Goal: Browse casually: Explore the website without a specific task or goal

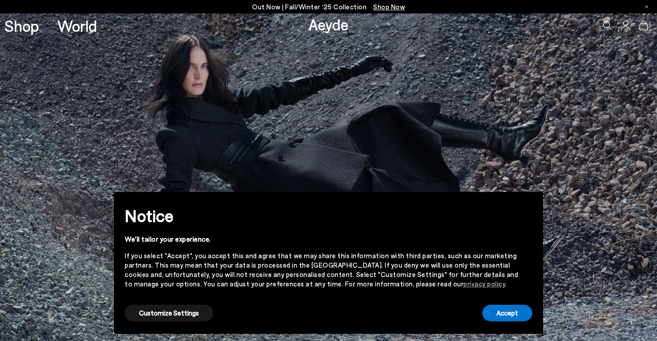
click at [333, 26] on link "Aeyde" at bounding box center [329, 24] width 40 height 19
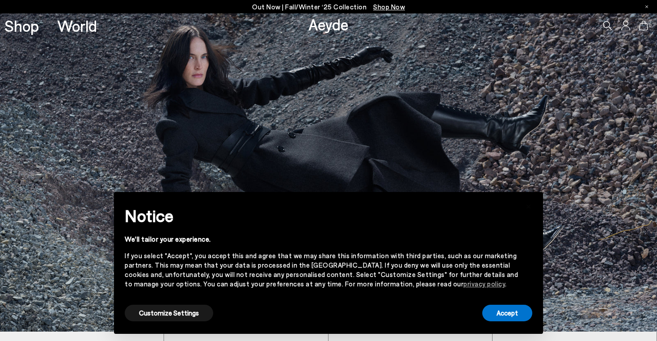
scroll to position [10, 0]
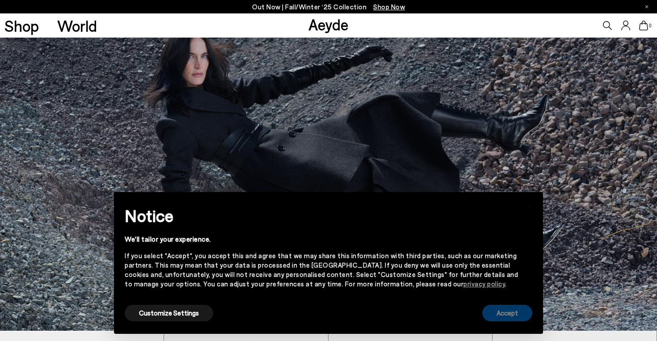
click at [520, 315] on button "Accept" at bounding box center [507, 313] width 50 height 17
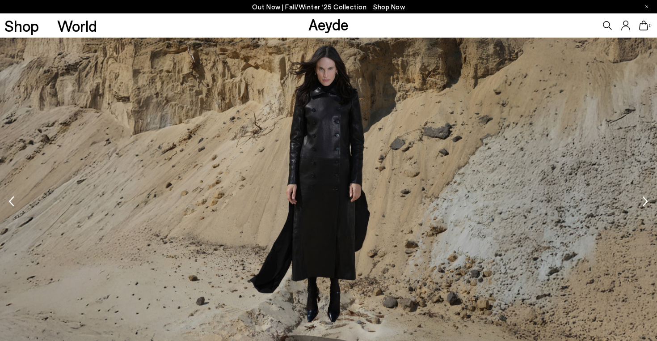
scroll to position [1292, 0]
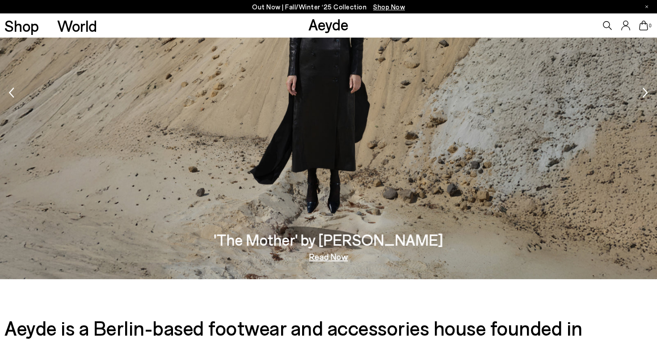
click at [281, 109] on img "1 / 5" at bounding box center [328, 94] width 657 height 370
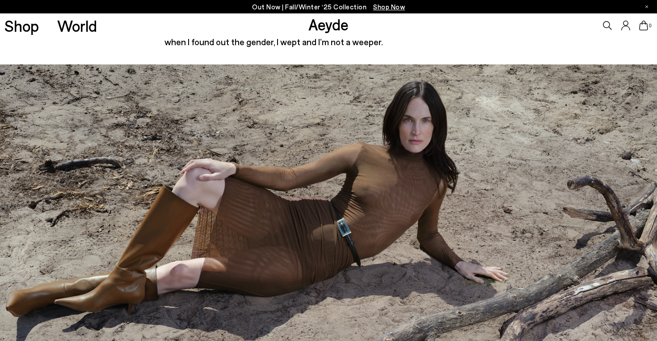
scroll to position [1383, 0]
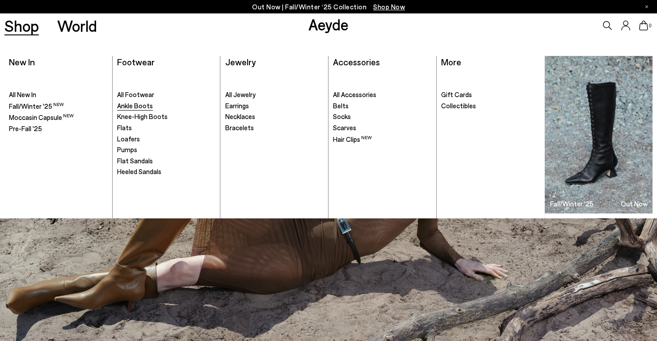
click at [122, 107] on span "Ankle Boots" at bounding box center [135, 106] width 36 height 8
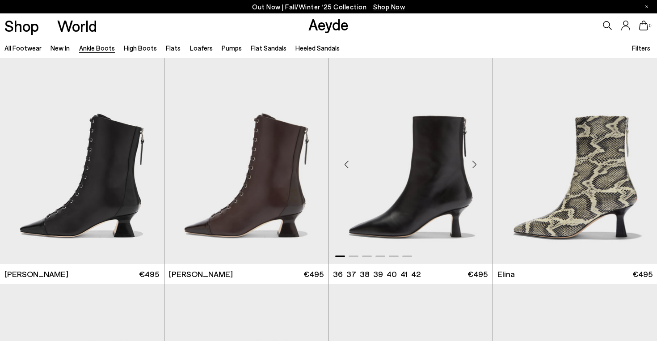
click at [477, 167] on div "Next slide" at bounding box center [474, 164] width 27 height 27
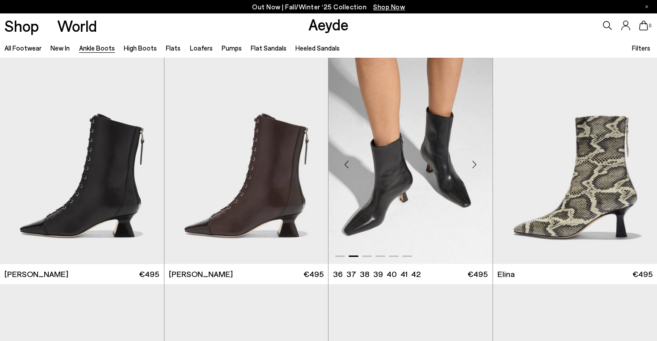
click at [477, 167] on div "Next slide" at bounding box center [474, 164] width 27 height 27
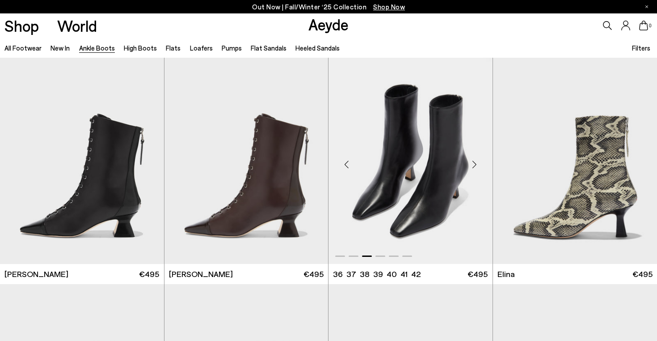
click at [477, 167] on div "Next slide" at bounding box center [474, 164] width 27 height 27
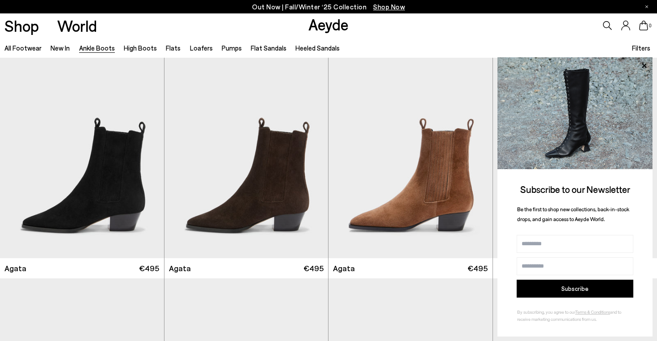
scroll to position [496, 0]
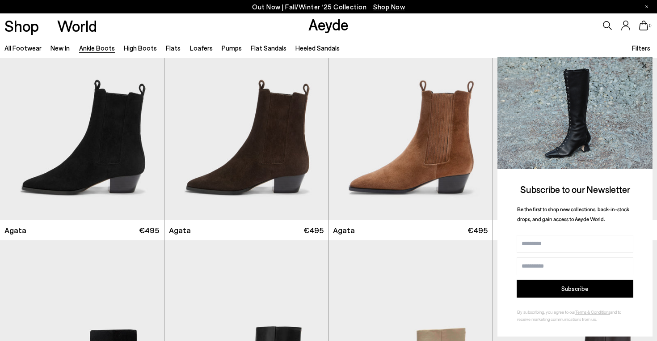
click at [643, 65] on icon at bounding box center [644, 65] width 4 height 4
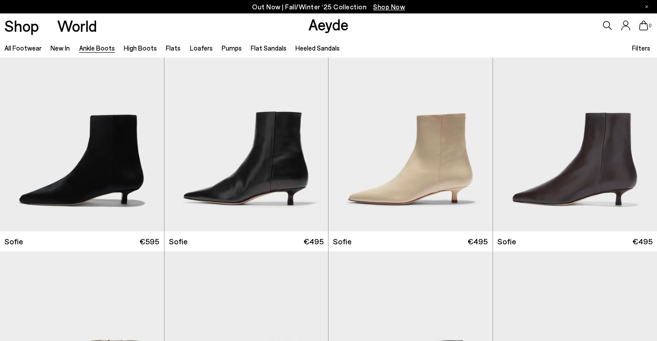
scroll to position [713, 0]
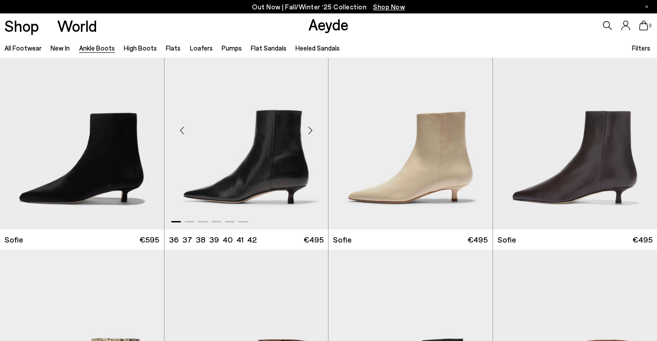
click at [305, 131] on div "Next slide" at bounding box center [310, 130] width 27 height 27
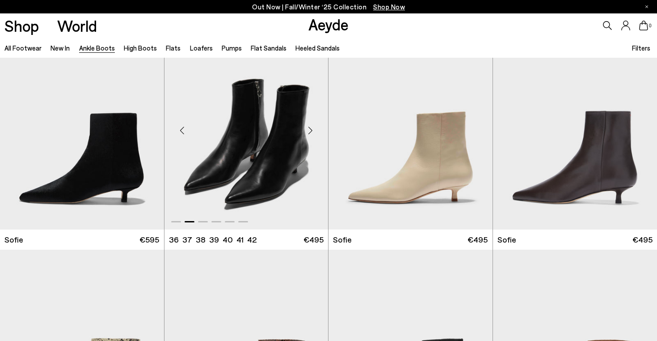
click at [305, 131] on div "Next slide" at bounding box center [310, 130] width 27 height 27
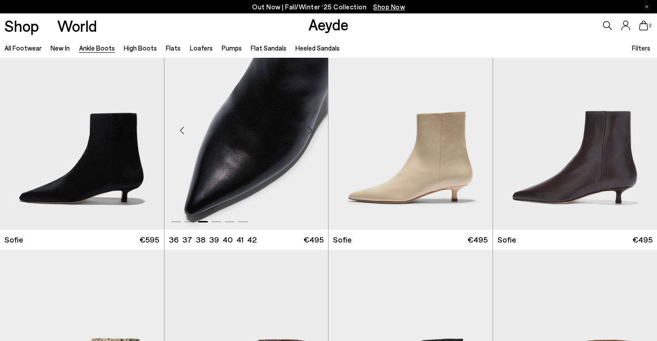
click at [305, 131] on div "Next slide" at bounding box center [310, 130] width 27 height 27
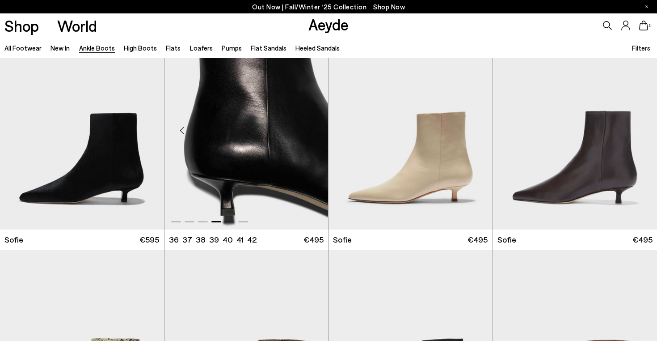
click at [305, 131] on div "Next slide" at bounding box center [310, 130] width 27 height 27
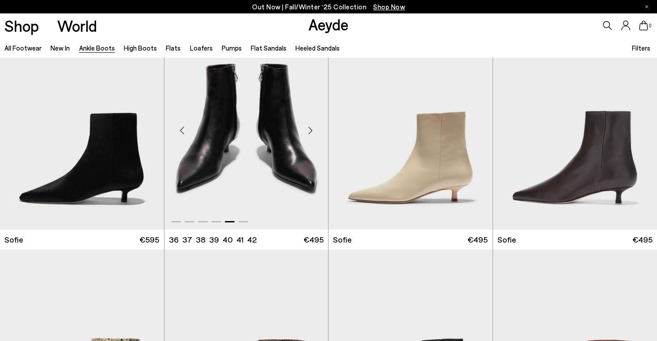
click at [305, 131] on div "Next slide" at bounding box center [310, 130] width 27 height 27
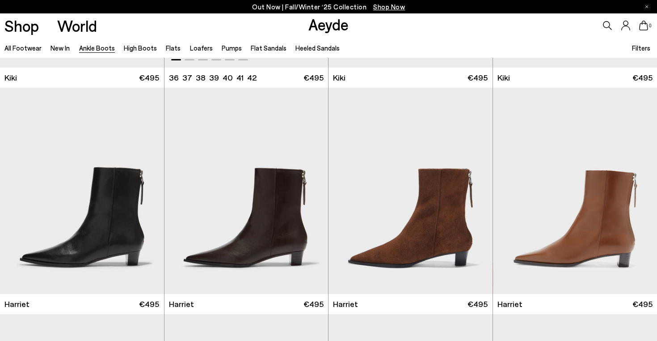
scroll to position [1331, 0]
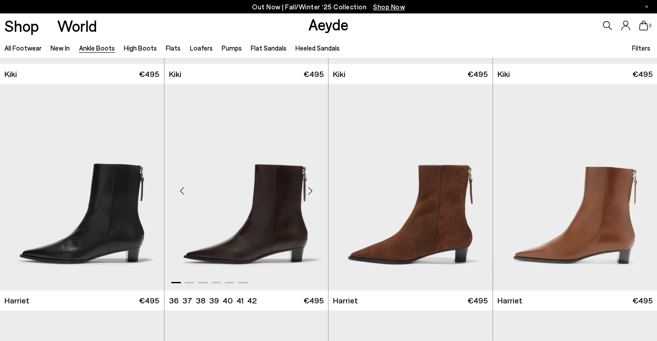
click at [314, 190] on div "Next slide" at bounding box center [310, 190] width 27 height 27
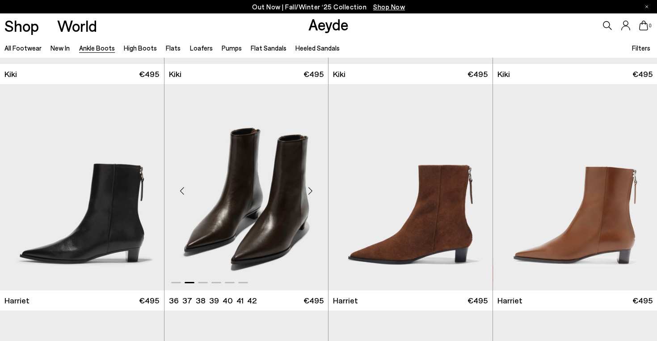
click at [314, 190] on div "Next slide" at bounding box center [310, 190] width 27 height 27
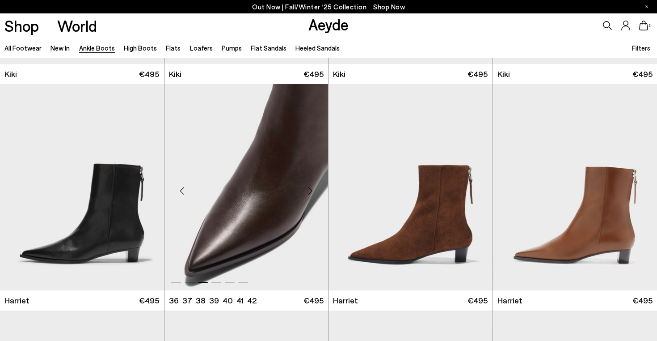
click at [314, 190] on div "Next slide" at bounding box center [310, 190] width 27 height 27
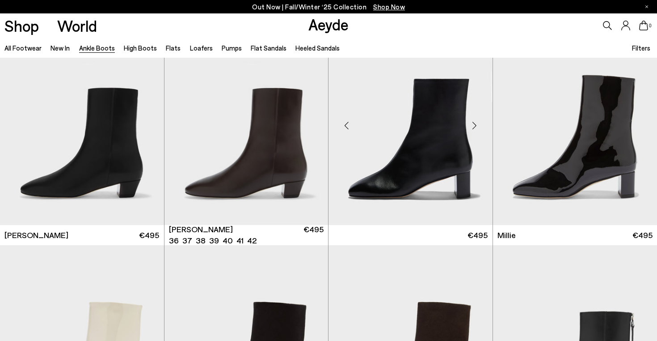
scroll to position [1621, 0]
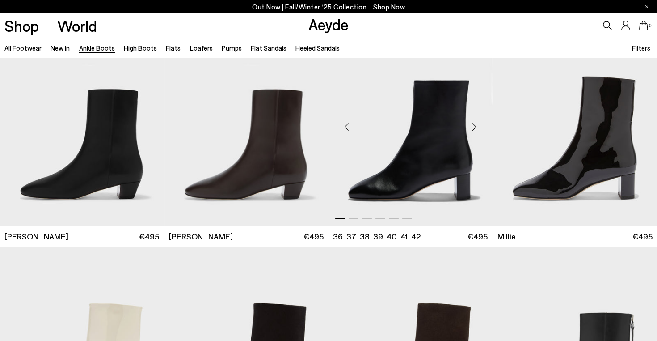
click at [476, 128] on div "Next slide" at bounding box center [474, 126] width 27 height 27
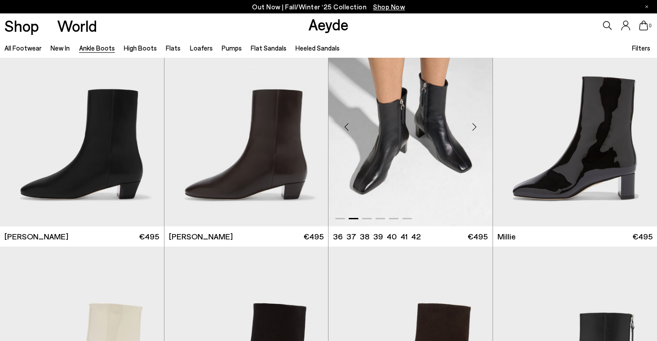
click at [476, 128] on div "Next slide" at bounding box center [474, 126] width 27 height 27
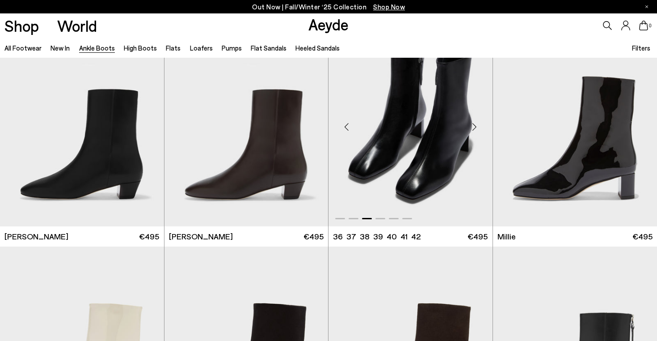
click at [476, 128] on div "Next slide" at bounding box center [474, 126] width 27 height 27
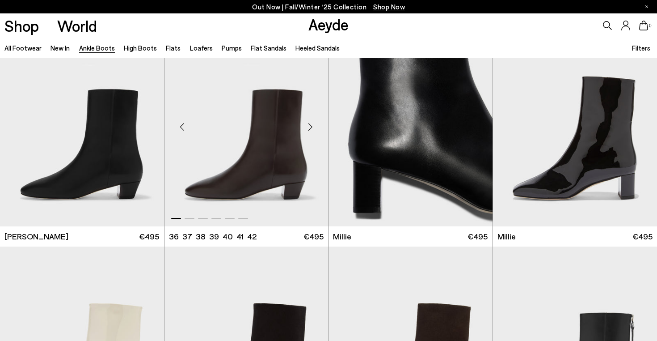
click at [305, 126] on div "Next slide" at bounding box center [310, 126] width 27 height 27
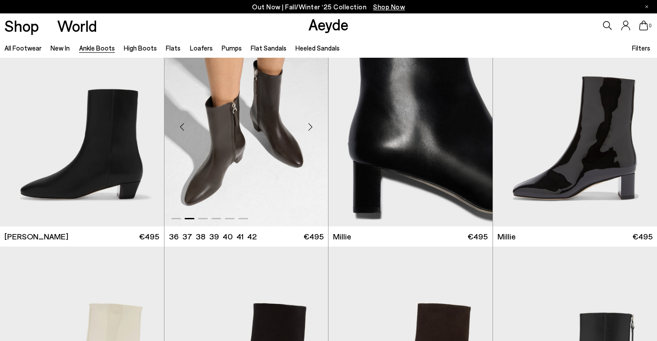
click at [305, 126] on div "Next slide" at bounding box center [310, 126] width 27 height 27
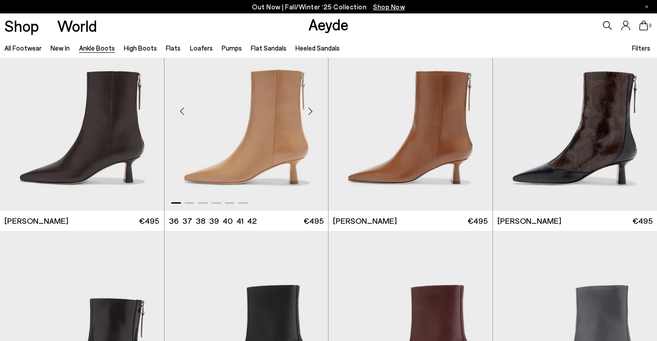
scroll to position [2087, 0]
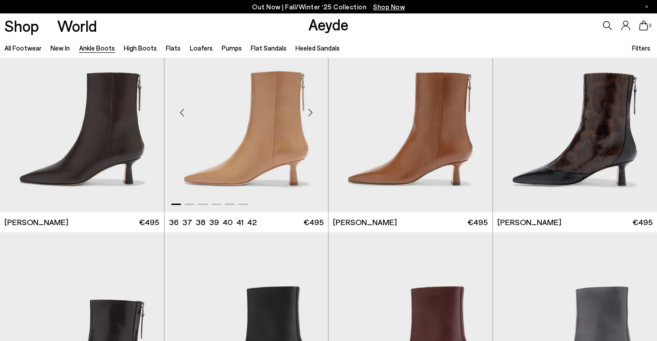
click at [310, 111] on div "Next slide" at bounding box center [310, 112] width 27 height 27
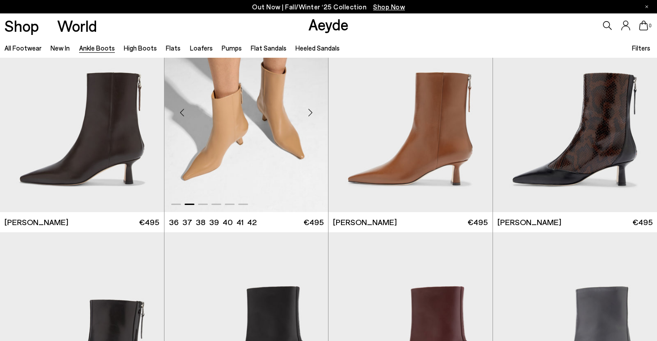
click at [310, 111] on div "Next slide" at bounding box center [310, 112] width 27 height 27
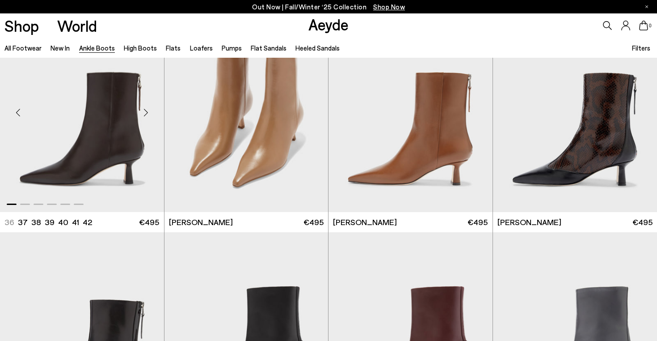
click at [148, 110] on div "Next slide" at bounding box center [146, 112] width 27 height 27
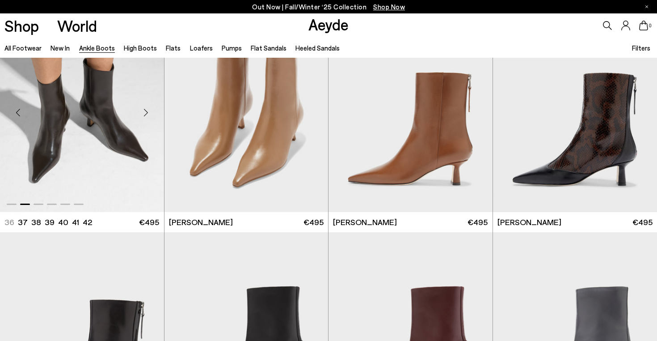
click at [148, 110] on div "Next slide" at bounding box center [146, 112] width 27 height 27
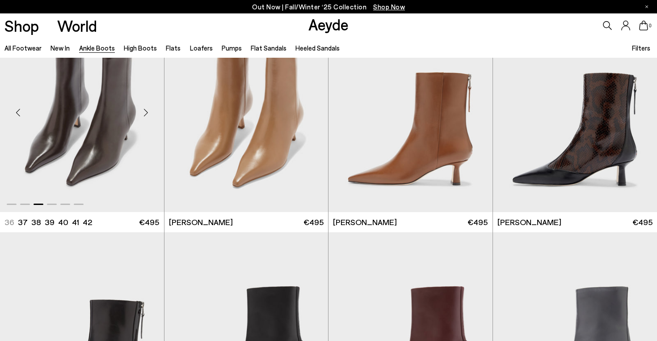
click at [148, 110] on div "Next slide" at bounding box center [146, 112] width 27 height 27
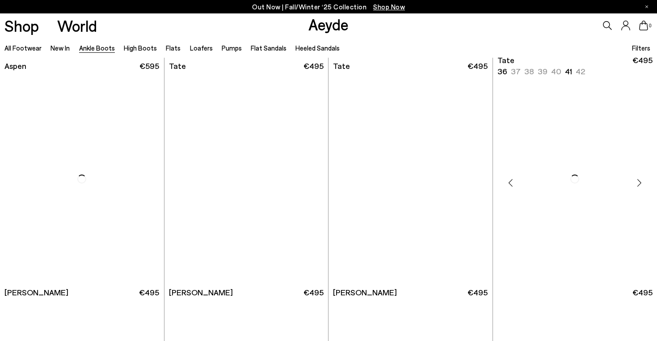
scroll to position [3837, 0]
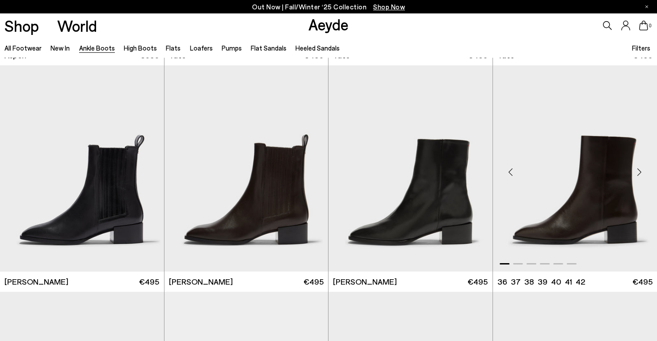
click at [639, 169] on div "Next slide" at bounding box center [639, 171] width 27 height 27
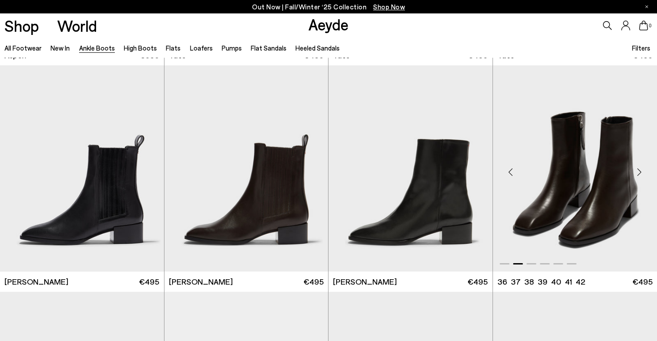
click at [639, 169] on div "Next slide" at bounding box center [639, 171] width 27 height 27
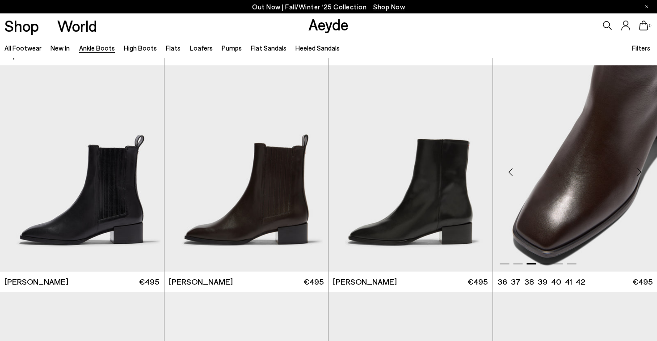
click at [639, 169] on div "Next slide" at bounding box center [639, 171] width 27 height 27
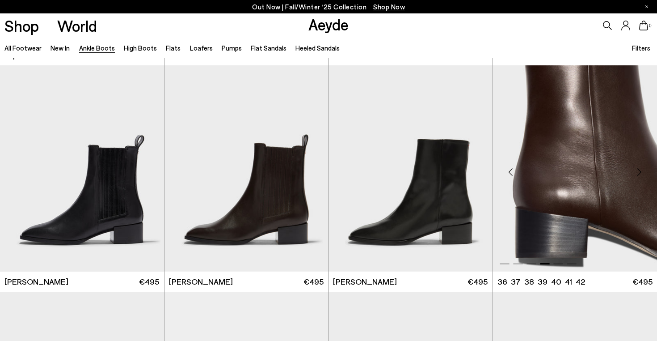
click at [639, 169] on div "Next slide" at bounding box center [639, 171] width 27 height 27
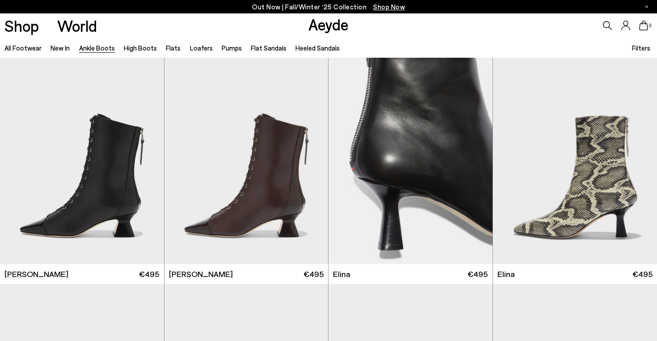
scroll to position [0, 0]
click at [478, 161] on div "Next slide" at bounding box center [474, 164] width 27 height 27
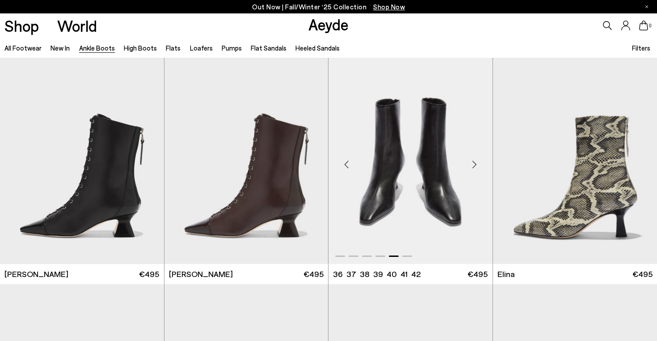
click at [478, 161] on div "Next slide" at bounding box center [474, 164] width 27 height 27
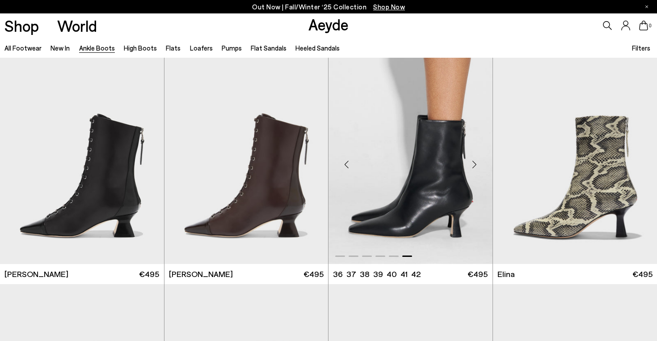
click at [432, 184] on img "6 / 6" at bounding box center [411, 161] width 164 height 206
click at [322, 28] on link "Aeyde" at bounding box center [329, 24] width 40 height 19
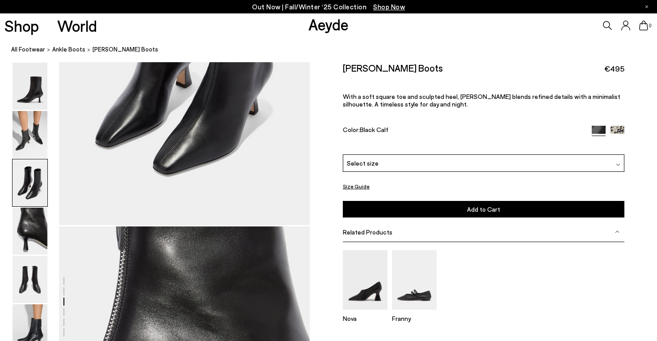
scroll to position [848, 0]
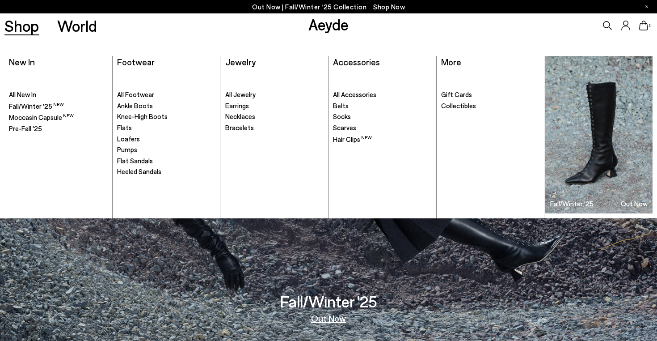
click at [129, 112] on span "Knee-High Boots" at bounding box center [142, 116] width 51 height 8
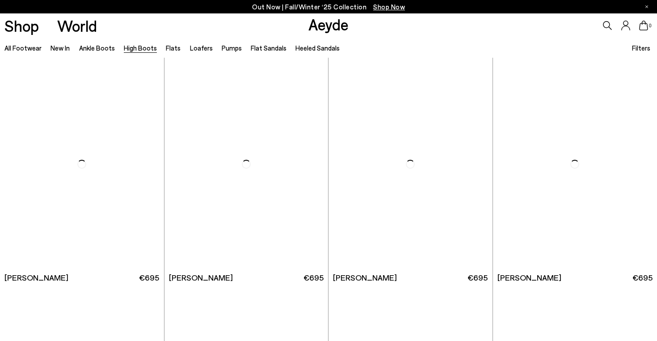
scroll to position [1530, 0]
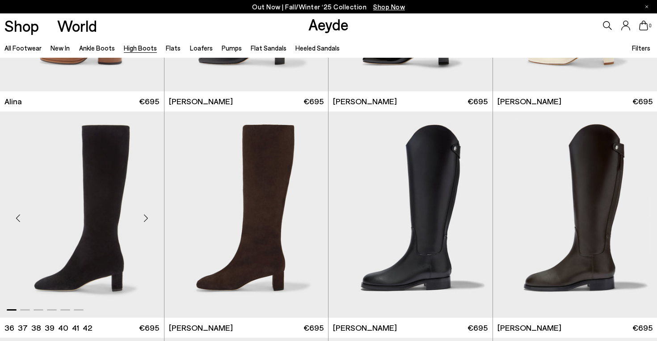
click at [146, 216] on div "Next slide" at bounding box center [146, 217] width 27 height 27
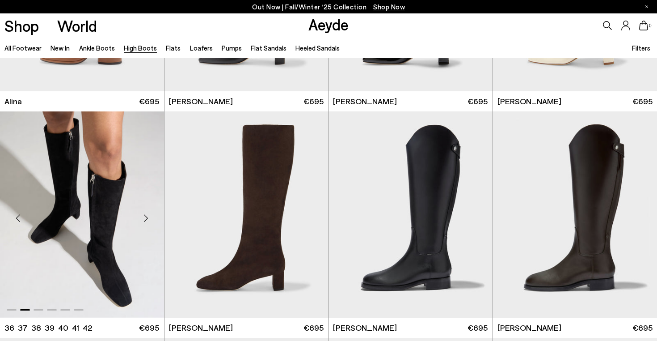
click at [146, 216] on div "Next slide" at bounding box center [146, 217] width 27 height 27
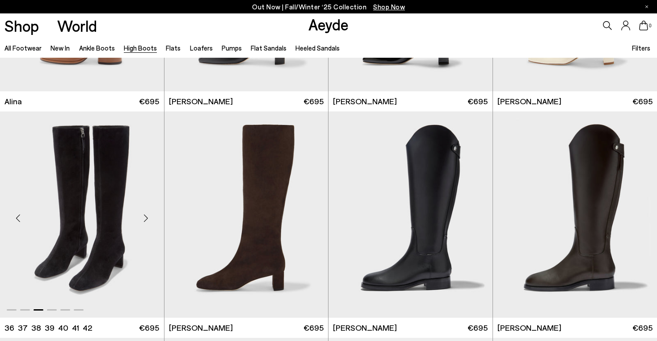
click at [146, 216] on div "Next slide" at bounding box center [146, 217] width 27 height 27
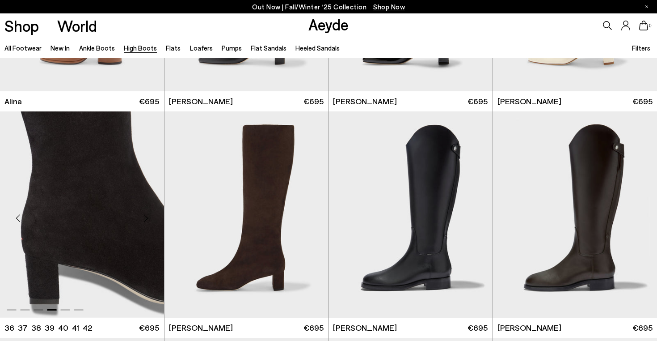
click at [146, 216] on div "Next slide" at bounding box center [146, 217] width 27 height 27
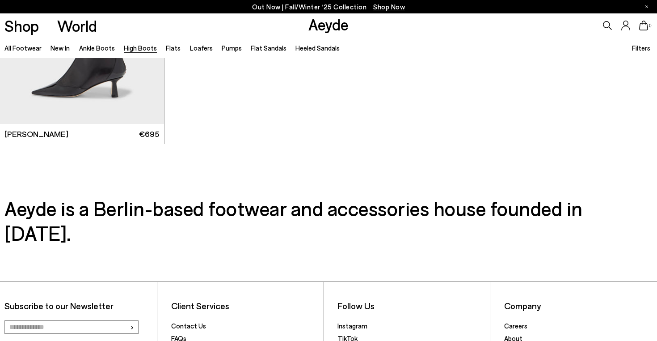
scroll to position [2467, 0]
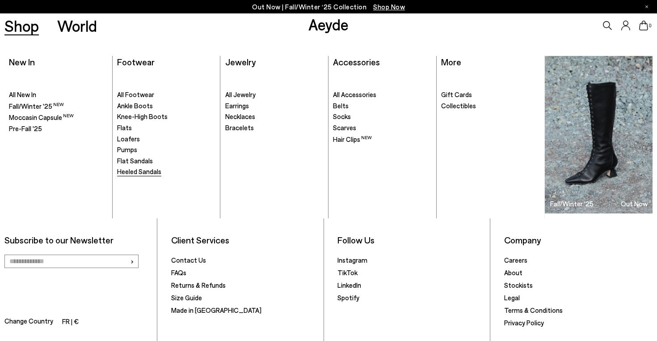
click at [132, 170] on span "Heeled Sandals" at bounding box center [139, 171] width 44 height 8
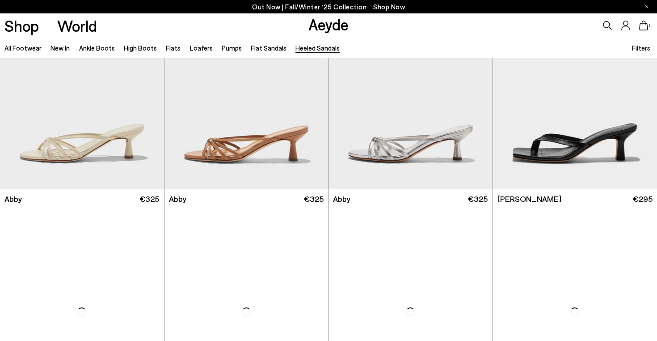
scroll to position [519, 0]
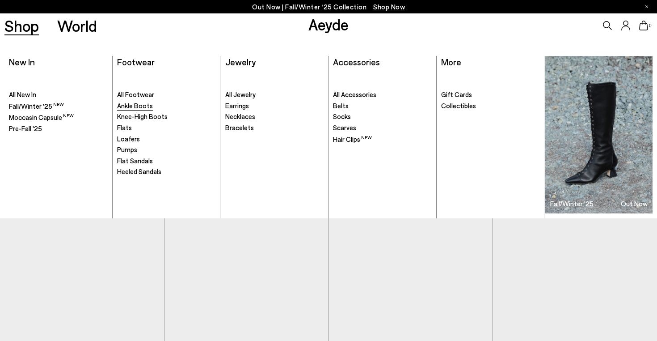
click at [126, 108] on span "Ankle Boots" at bounding box center [135, 106] width 36 height 8
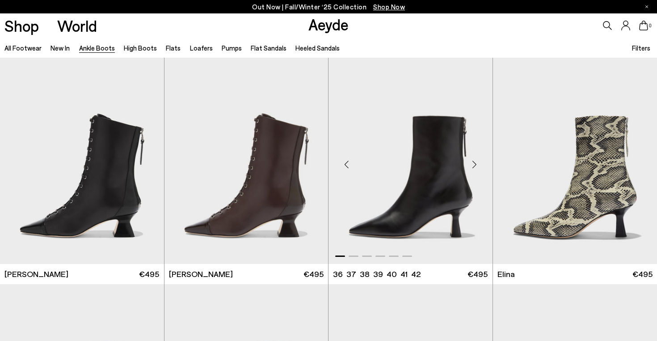
click at [475, 161] on div "Next slide" at bounding box center [474, 164] width 27 height 27
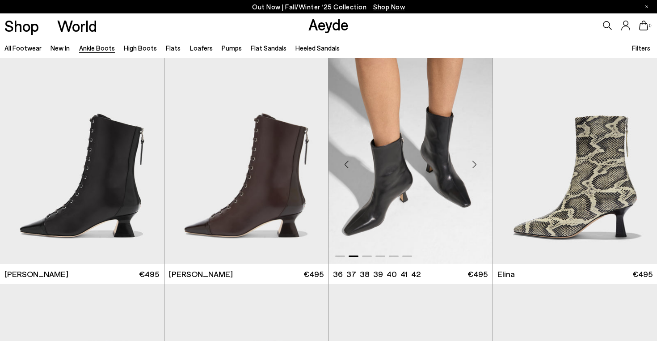
click at [475, 161] on div "Next slide" at bounding box center [474, 164] width 27 height 27
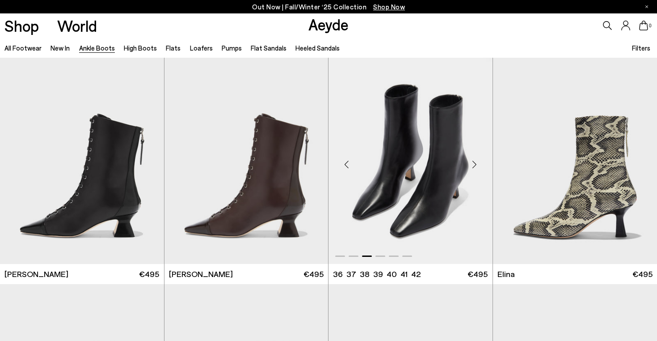
click at [475, 161] on div "Next slide" at bounding box center [474, 164] width 27 height 27
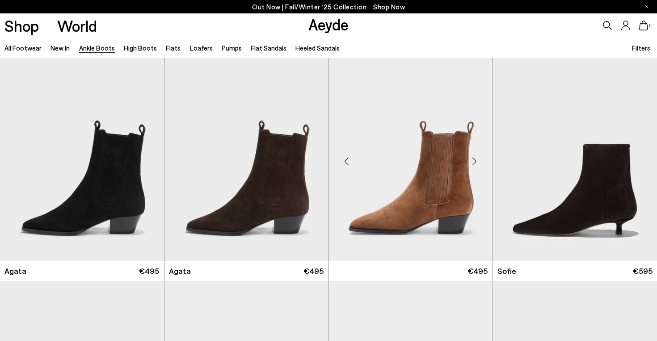
scroll to position [458, 0]
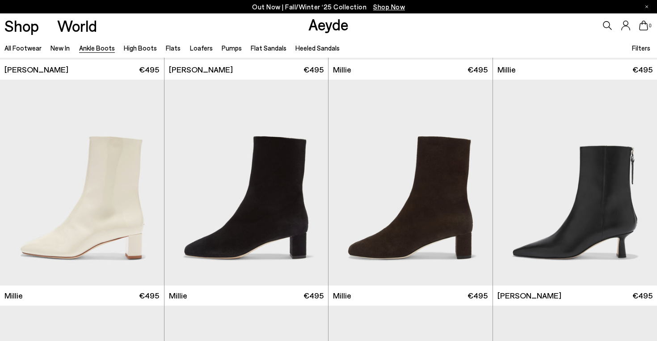
scroll to position [1790, 0]
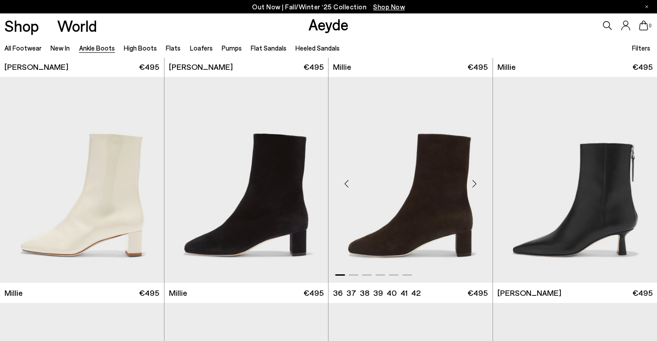
click at [474, 186] on div "Next slide" at bounding box center [474, 183] width 27 height 27
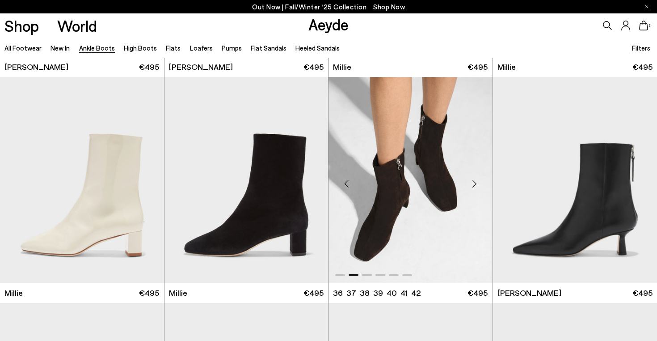
click at [474, 186] on div "Next slide" at bounding box center [474, 183] width 27 height 27
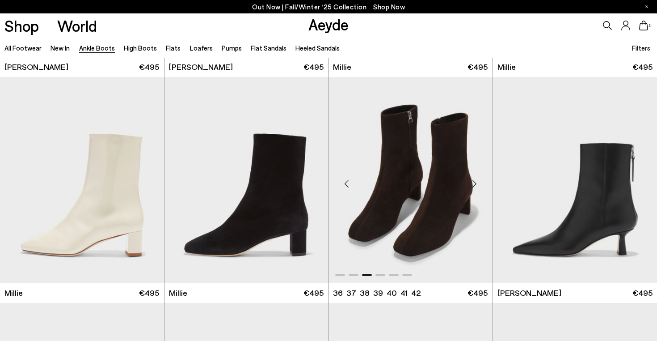
click at [474, 186] on div "Next slide" at bounding box center [474, 183] width 27 height 27
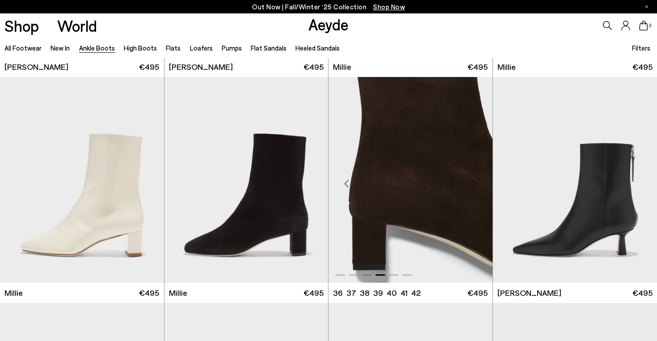
click at [474, 186] on div "Next slide" at bounding box center [474, 183] width 27 height 27
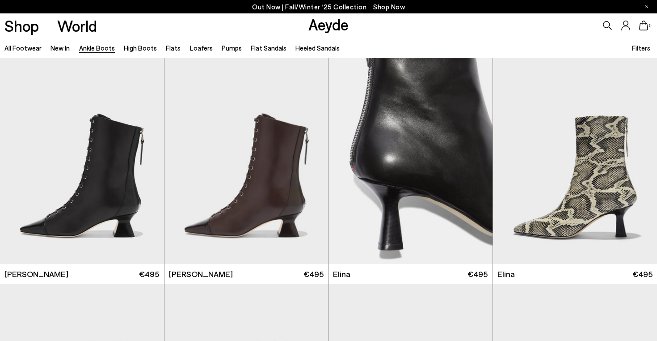
click at [169, 39] on ul "All Footwear New In Ankle Boots High Boots Flats Loafers Pumps Flat Sandals Hee…" at bounding box center [176, 48] width 345 height 20
click at [169, 45] on link "Flats" at bounding box center [173, 48] width 15 height 8
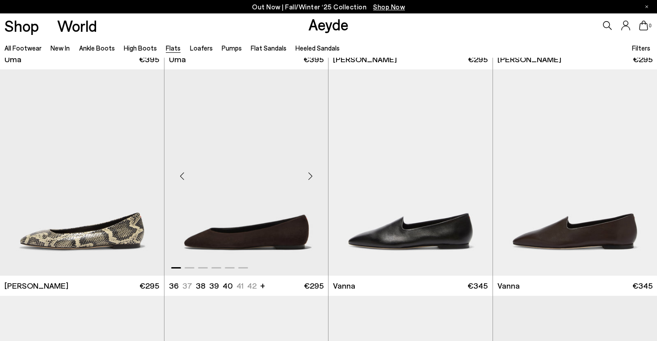
scroll to position [212, 0]
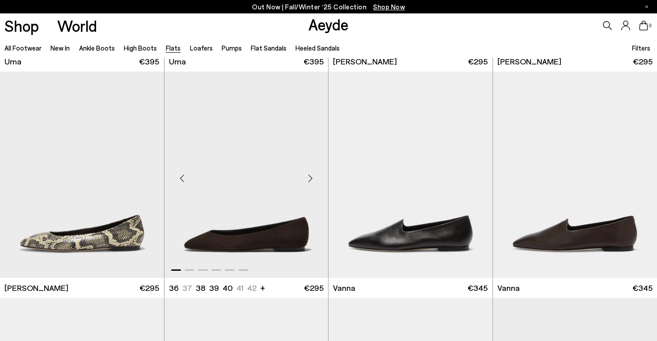
click at [310, 176] on div "Next slide" at bounding box center [310, 178] width 27 height 27
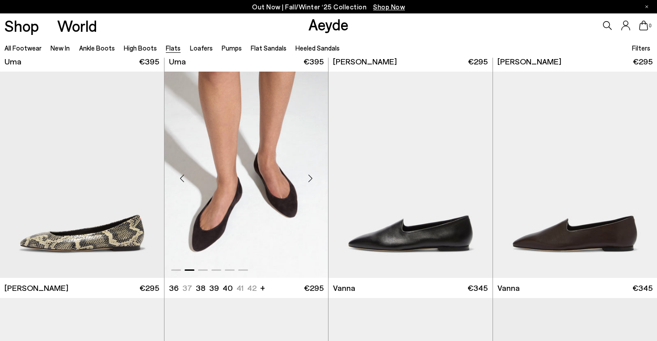
click at [310, 176] on div "Next slide" at bounding box center [310, 178] width 27 height 27
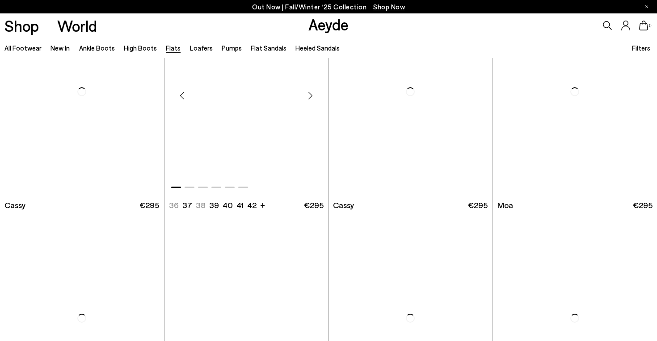
scroll to position [1423, 0]
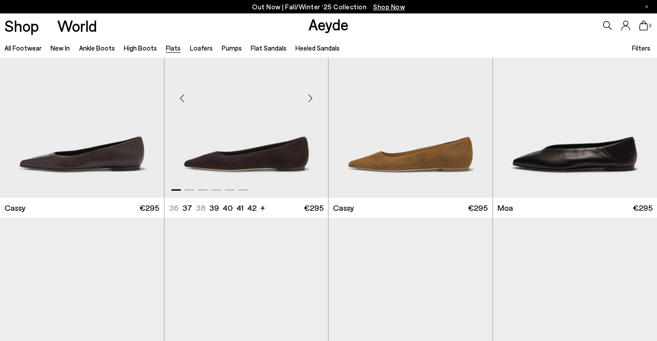
click at [312, 99] on div "Next slide" at bounding box center [310, 98] width 27 height 27
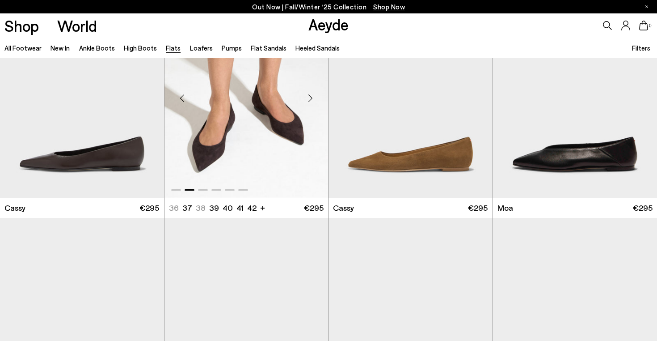
click at [312, 99] on div "Next slide" at bounding box center [310, 98] width 27 height 27
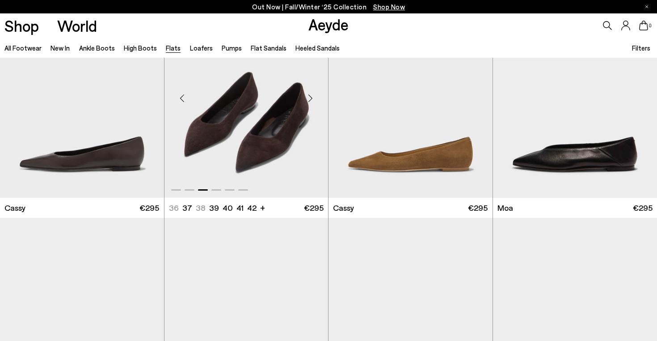
click at [312, 99] on div "Next slide" at bounding box center [310, 98] width 27 height 27
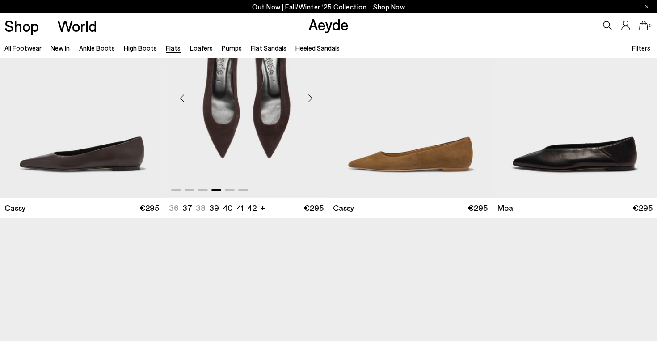
click at [312, 99] on div "Next slide" at bounding box center [310, 98] width 27 height 27
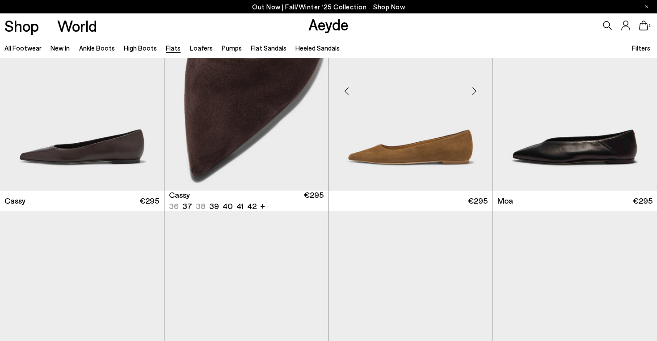
scroll to position [1431, 0]
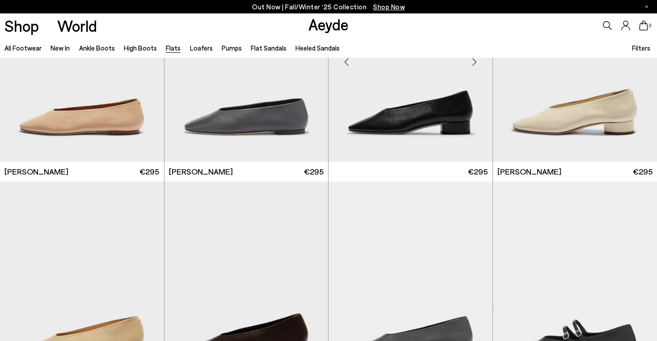
scroll to position [2647, 0]
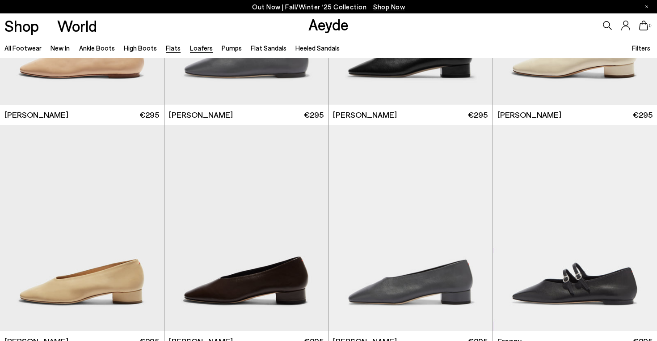
click at [192, 52] on link "Loafers" at bounding box center [201, 48] width 23 height 8
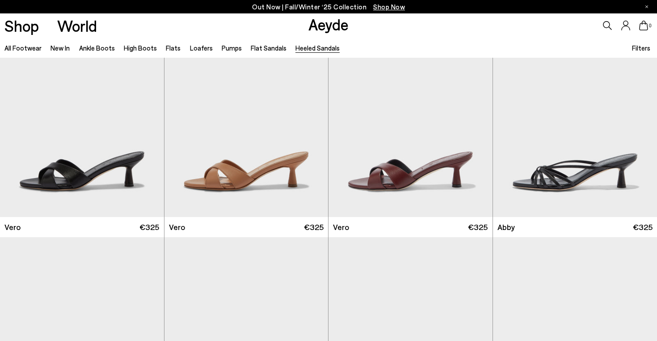
scroll to position [316, 0]
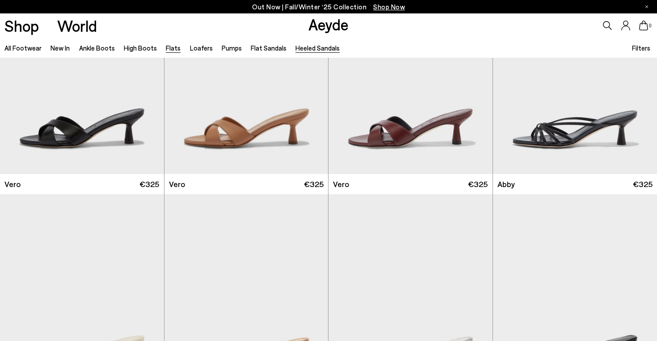
click at [169, 50] on link "Flats" at bounding box center [173, 48] width 15 height 8
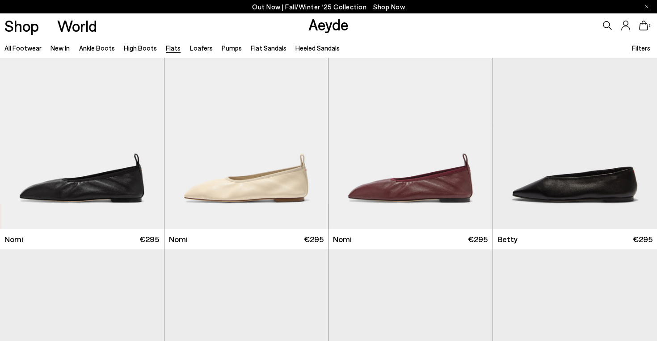
scroll to position [176, 0]
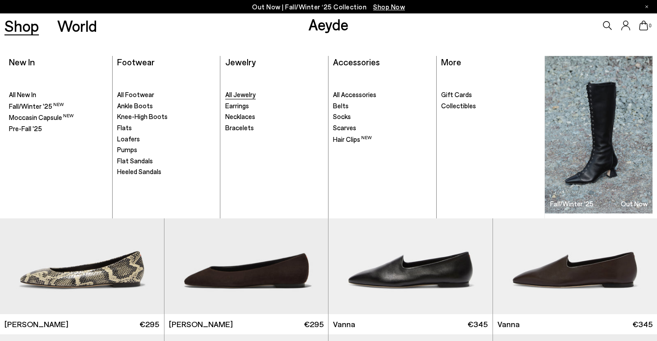
click at [237, 98] on span "All Jewelry" at bounding box center [240, 94] width 30 height 8
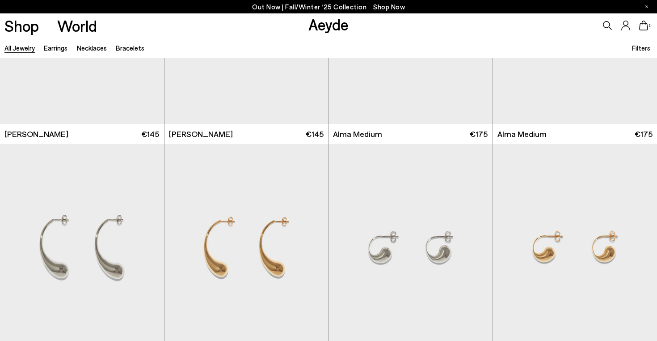
scroll to position [600, 0]
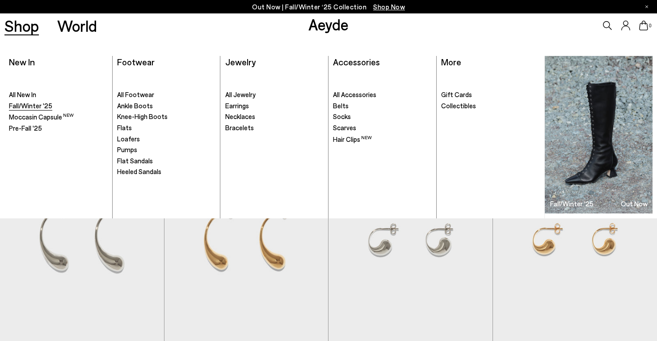
click at [24, 103] on span "Fall/Winter '25" at bounding box center [30, 106] width 43 height 8
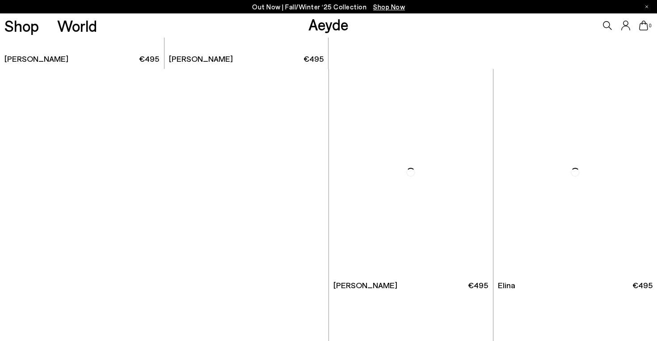
scroll to position [3254, 0]
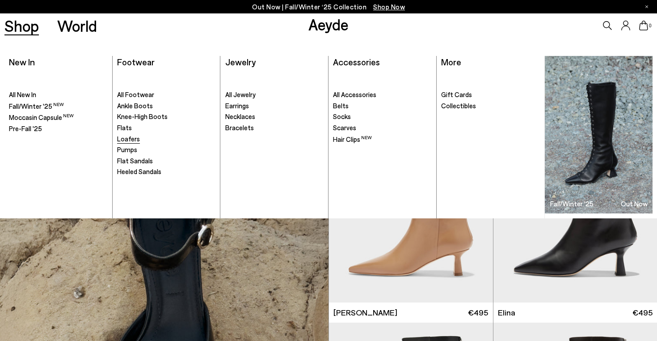
click at [135, 141] on span "Loafers" at bounding box center [128, 139] width 23 height 8
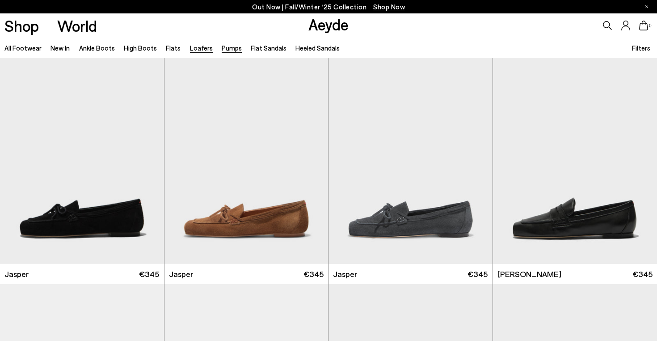
click at [223, 49] on link "Pumps" at bounding box center [232, 48] width 20 height 8
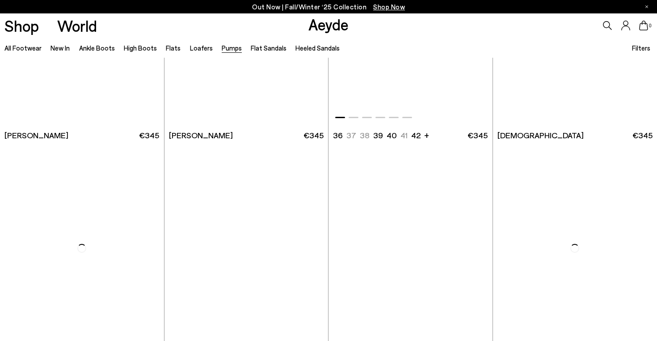
scroll to position [1191, 0]
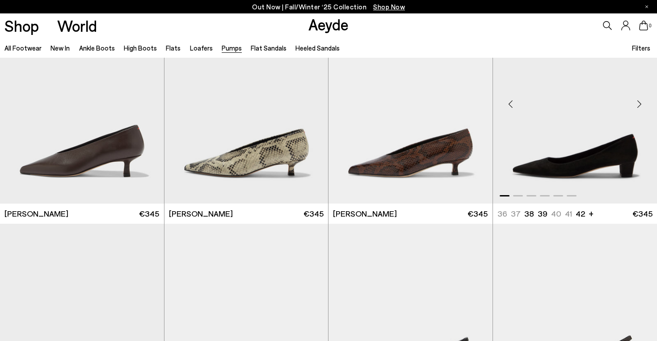
click at [635, 103] on div "Next slide" at bounding box center [639, 104] width 27 height 27
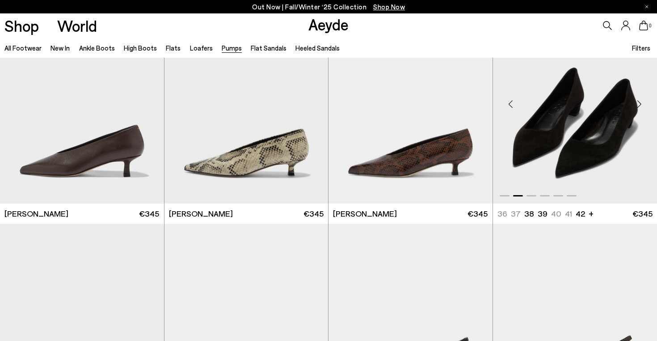
click at [635, 103] on div "Next slide" at bounding box center [639, 104] width 27 height 27
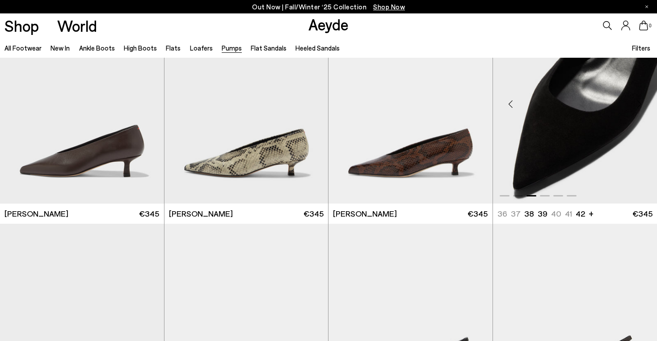
click at [635, 103] on div "Next slide" at bounding box center [639, 104] width 27 height 27
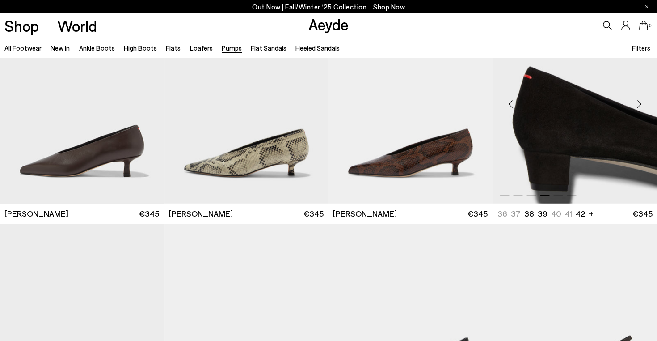
click at [635, 103] on div "Next slide" at bounding box center [639, 104] width 27 height 27
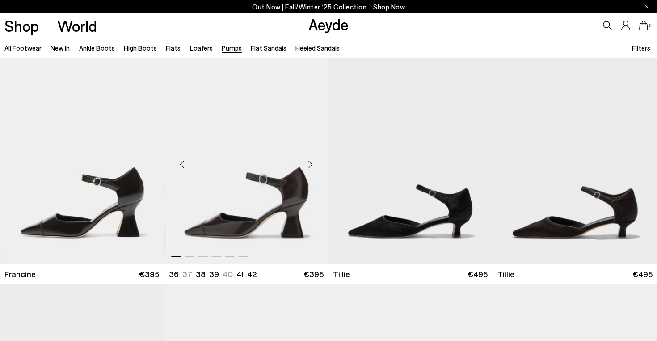
click at [308, 162] on div "Next slide" at bounding box center [310, 164] width 27 height 27
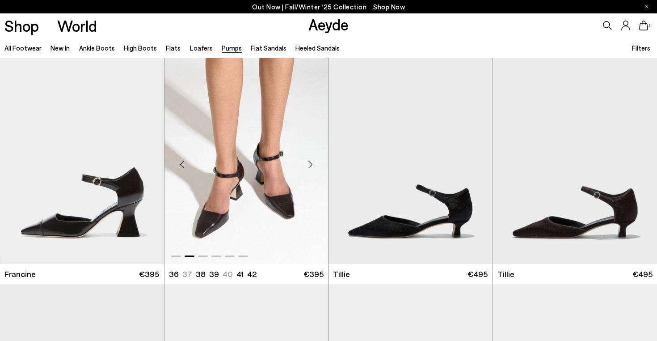
click at [308, 162] on div "Next slide" at bounding box center [310, 164] width 27 height 27
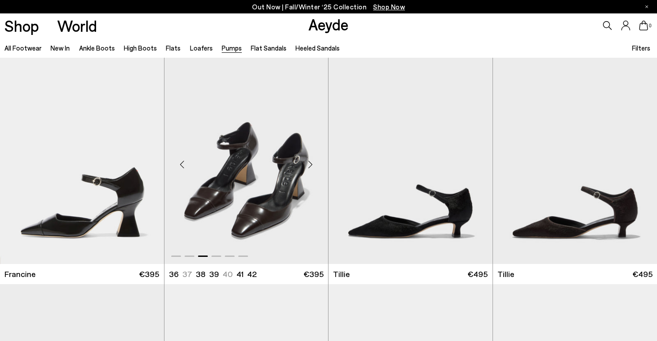
click at [308, 162] on div "Next slide" at bounding box center [310, 164] width 27 height 27
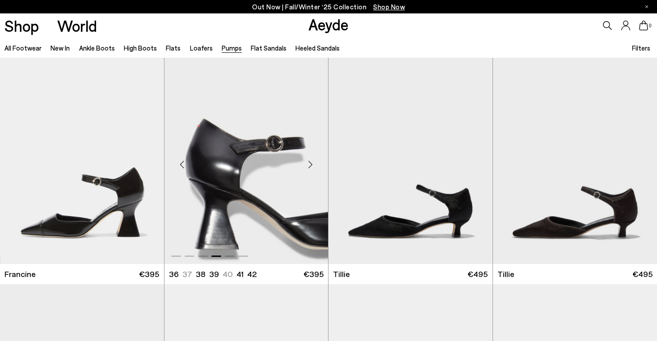
click at [308, 162] on div "Next slide" at bounding box center [310, 164] width 27 height 27
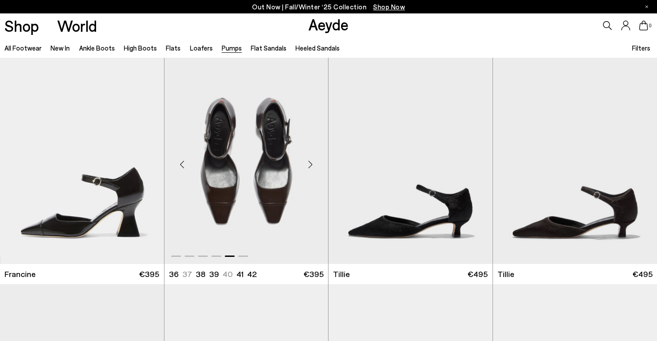
click at [308, 162] on div "Next slide" at bounding box center [310, 164] width 27 height 27
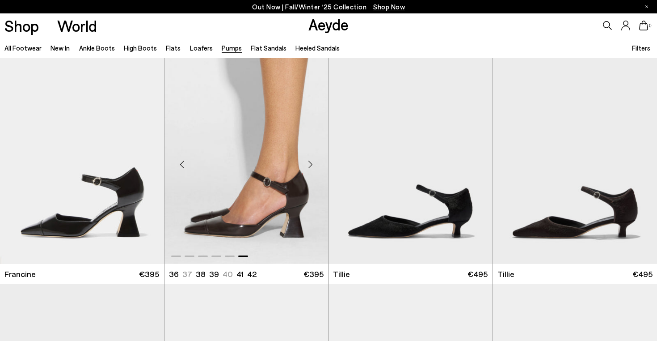
click at [308, 162] on div "Next slide" at bounding box center [310, 164] width 27 height 27
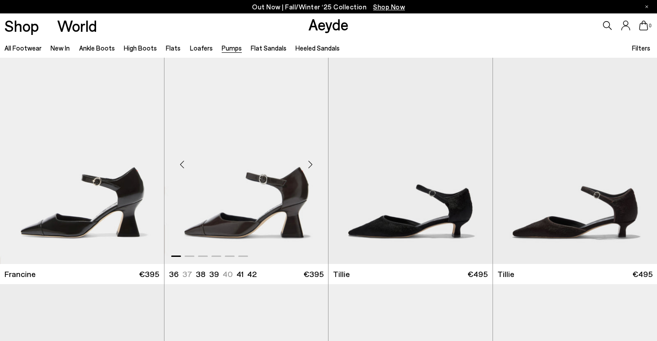
scroll to position [9, 0]
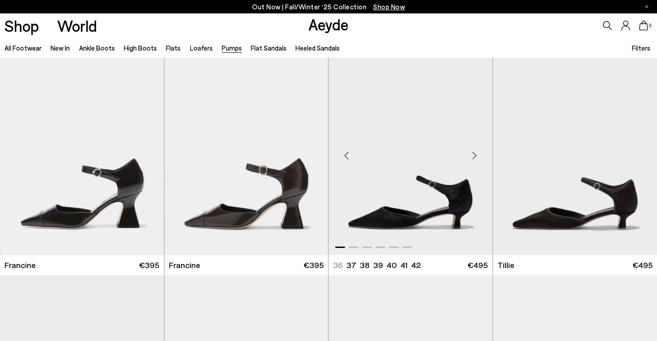
click at [472, 155] on div "Next slide" at bounding box center [474, 155] width 27 height 27
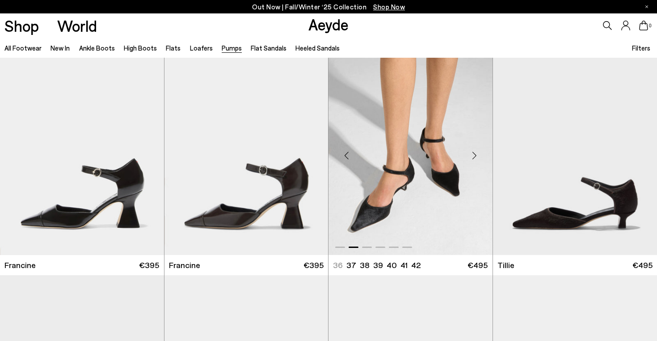
click at [472, 155] on div "Next slide" at bounding box center [474, 155] width 27 height 27
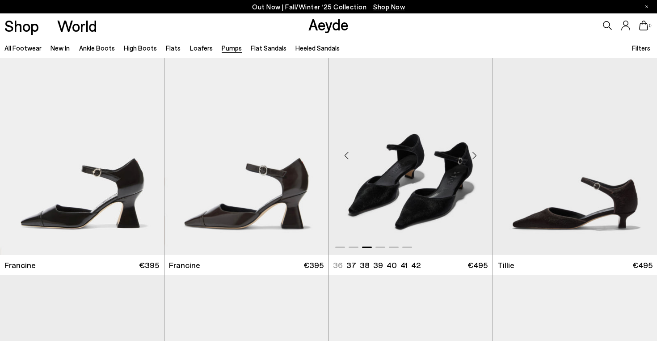
click at [472, 155] on div "Next slide" at bounding box center [474, 155] width 27 height 27
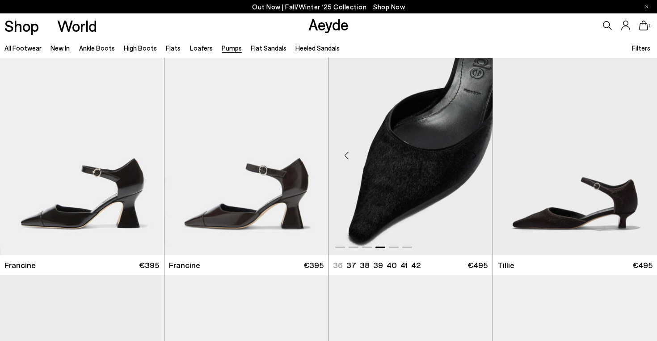
click at [472, 155] on div "Next slide" at bounding box center [474, 155] width 27 height 27
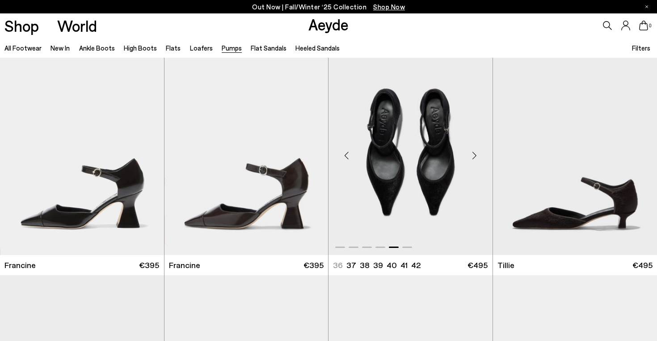
click at [472, 155] on div "Next slide" at bounding box center [474, 155] width 27 height 27
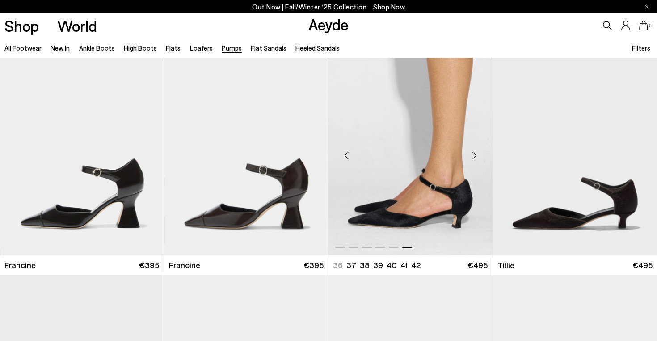
click at [472, 155] on div "Next slide" at bounding box center [474, 155] width 27 height 27
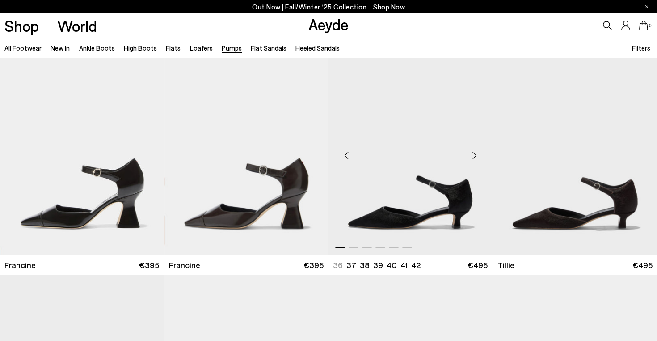
click at [472, 155] on div "Next slide" at bounding box center [474, 155] width 27 height 27
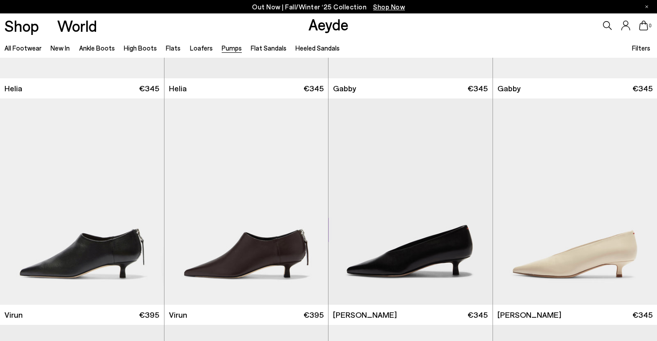
scroll to position [885, 0]
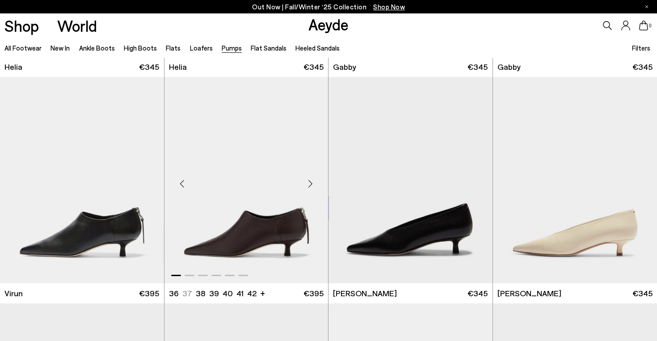
click at [311, 187] on div "Next slide" at bounding box center [310, 183] width 27 height 27
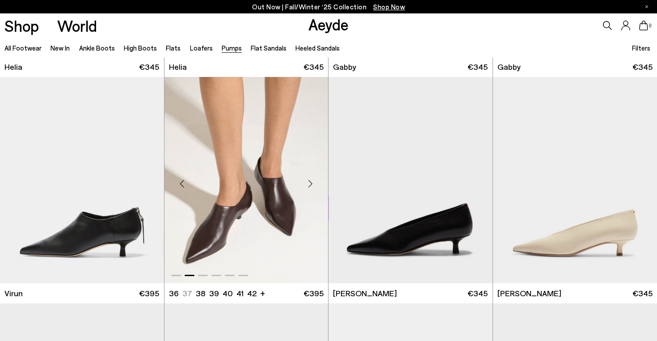
click at [311, 187] on div "Next slide" at bounding box center [310, 183] width 27 height 27
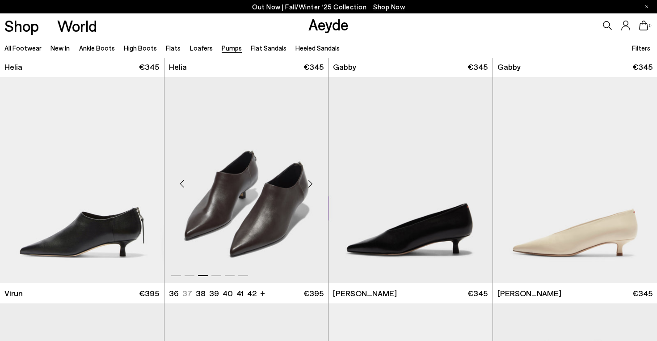
click at [311, 187] on div "Next slide" at bounding box center [310, 183] width 27 height 27
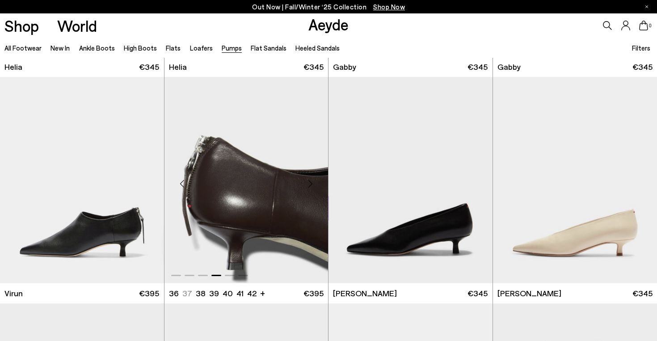
click at [311, 187] on div "Next slide" at bounding box center [310, 183] width 27 height 27
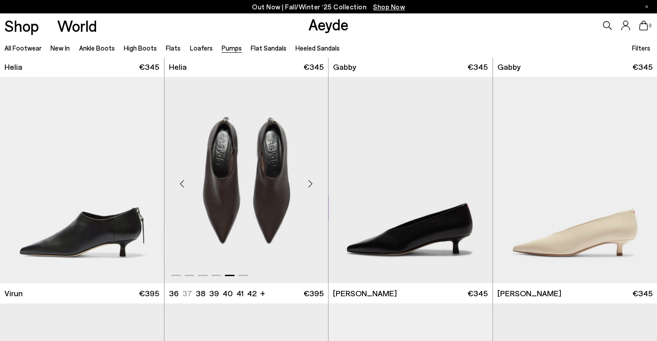
click at [182, 188] on div "Previous slide" at bounding box center [182, 183] width 27 height 27
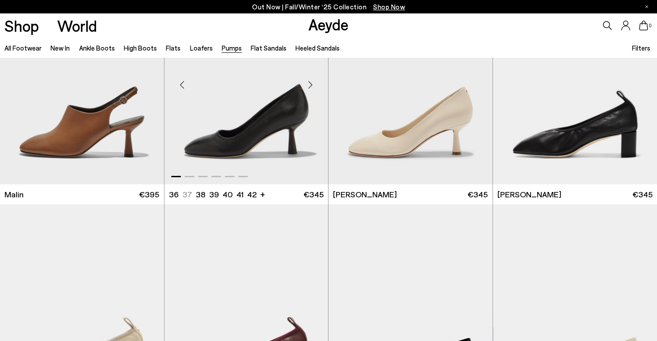
scroll to position [1660, 0]
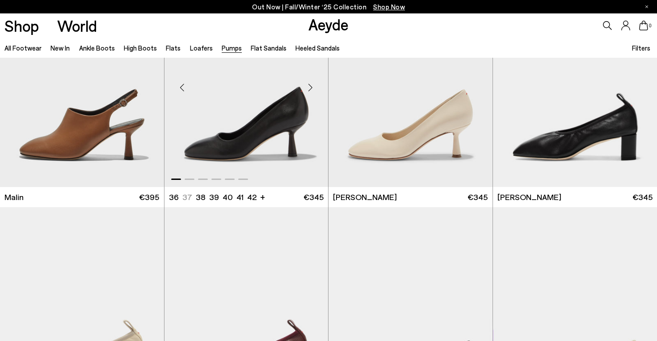
click at [313, 91] on div "Next slide" at bounding box center [310, 87] width 27 height 27
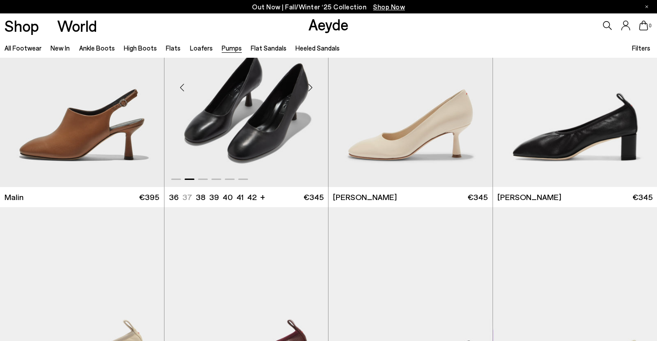
click at [313, 91] on div "Next slide" at bounding box center [310, 87] width 27 height 27
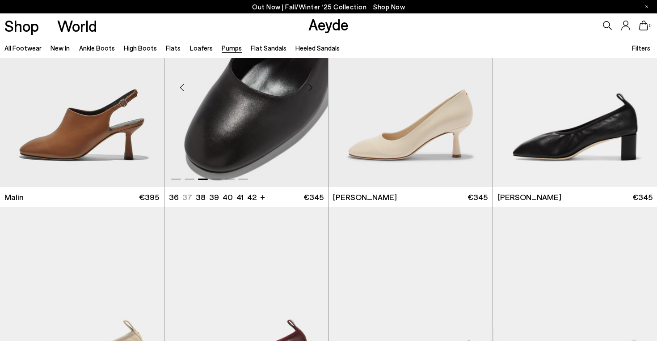
click at [313, 91] on div "Next slide" at bounding box center [310, 87] width 27 height 27
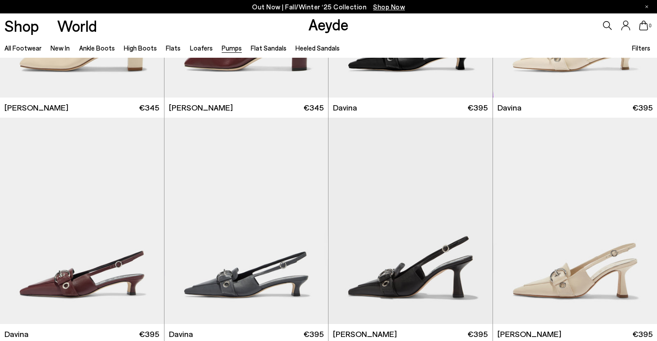
scroll to position [1986, 0]
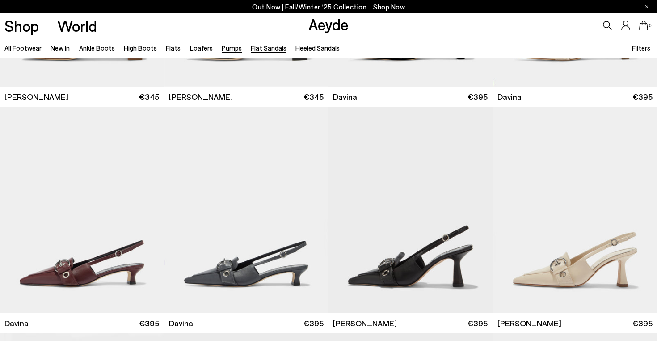
click at [261, 49] on link "Flat Sandals" at bounding box center [269, 48] width 36 height 8
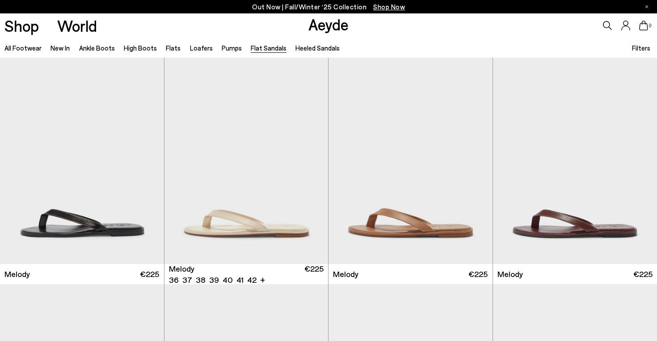
click at [300, 52] on li "Heeled Sandals" at bounding box center [318, 48] width 44 height 12
click at [296, 48] on link "Heeled Sandals" at bounding box center [318, 48] width 44 height 8
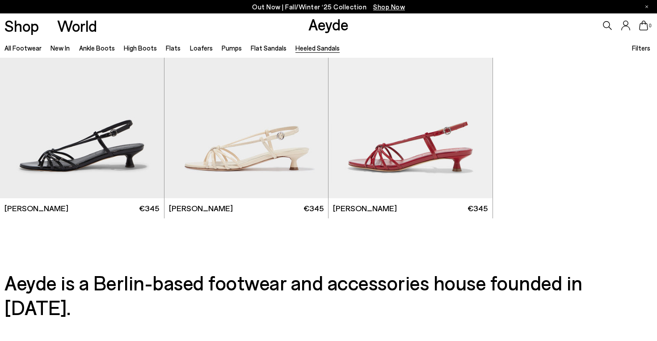
scroll to position [2099, 0]
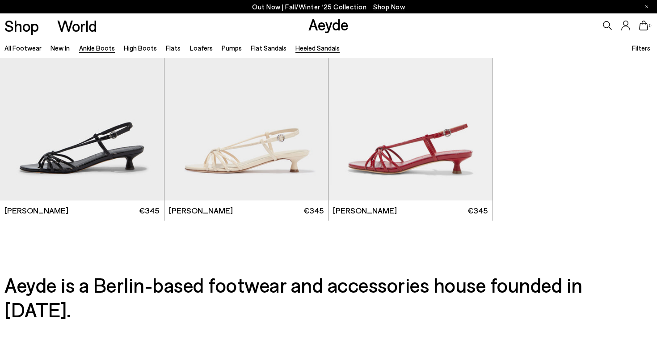
click at [95, 50] on link "Ankle Boots" at bounding box center [97, 48] width 36 height 8
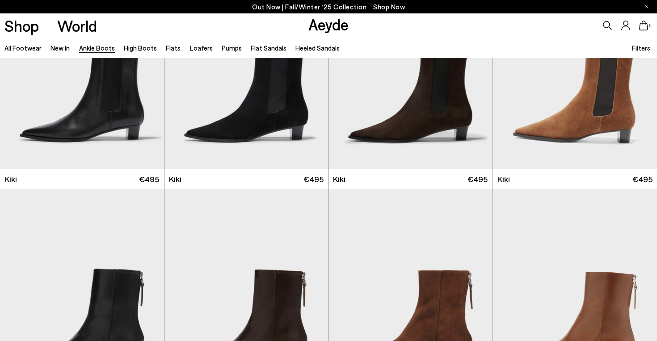
scroll to position [1464, 0]
